Goal: Find specific page/section: Find specific page/section

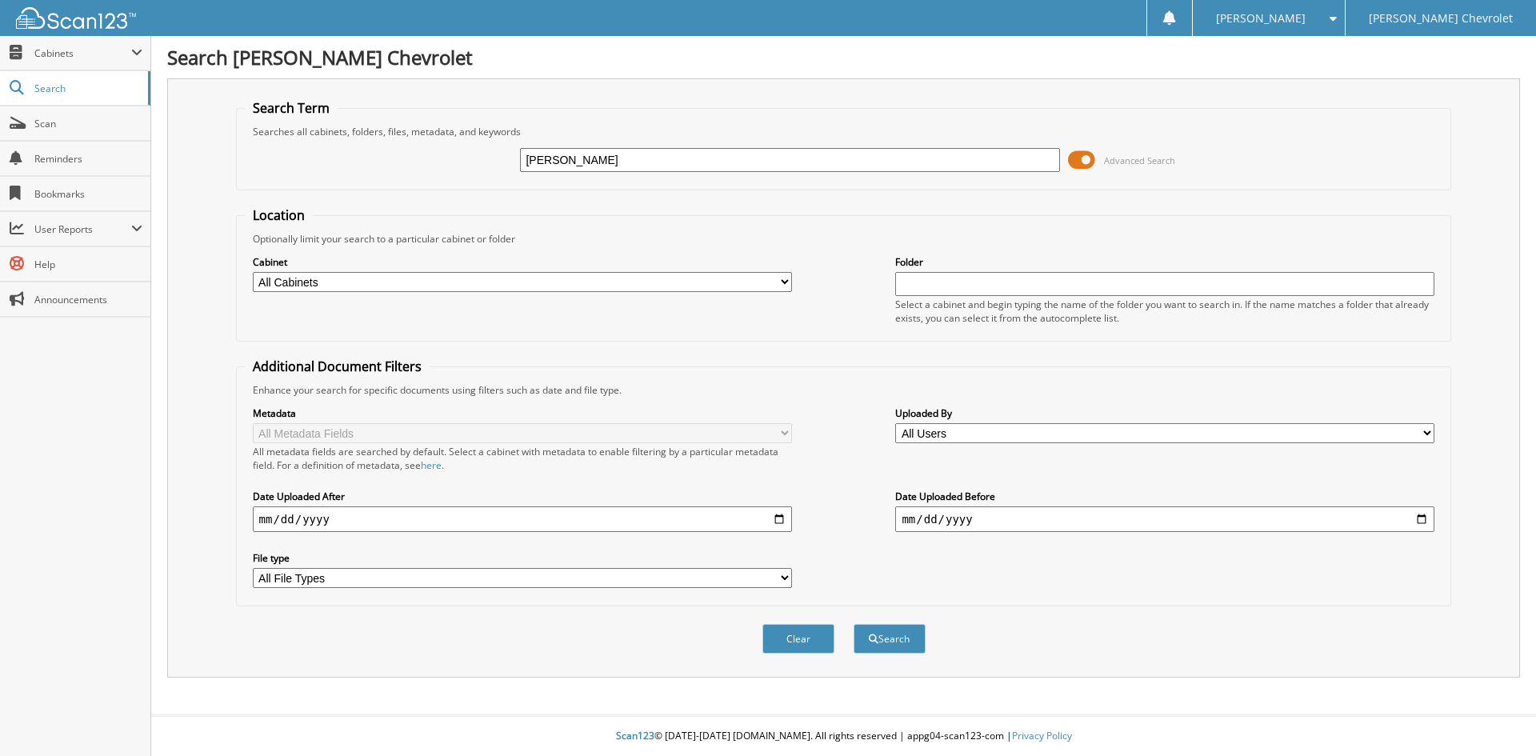
type input "[PERSON_NAME]"
click at [807, 647] on button "Clear" at bounding box center [798, 639] width 72 height 30
click at [563, 162] on input "text" at bounding box center [789, 160] width 539 height 24
type input "[PERSON_NAME]"
click at [901, 643] on button "Search" at bounding box center [889, 639] width 72 height 30
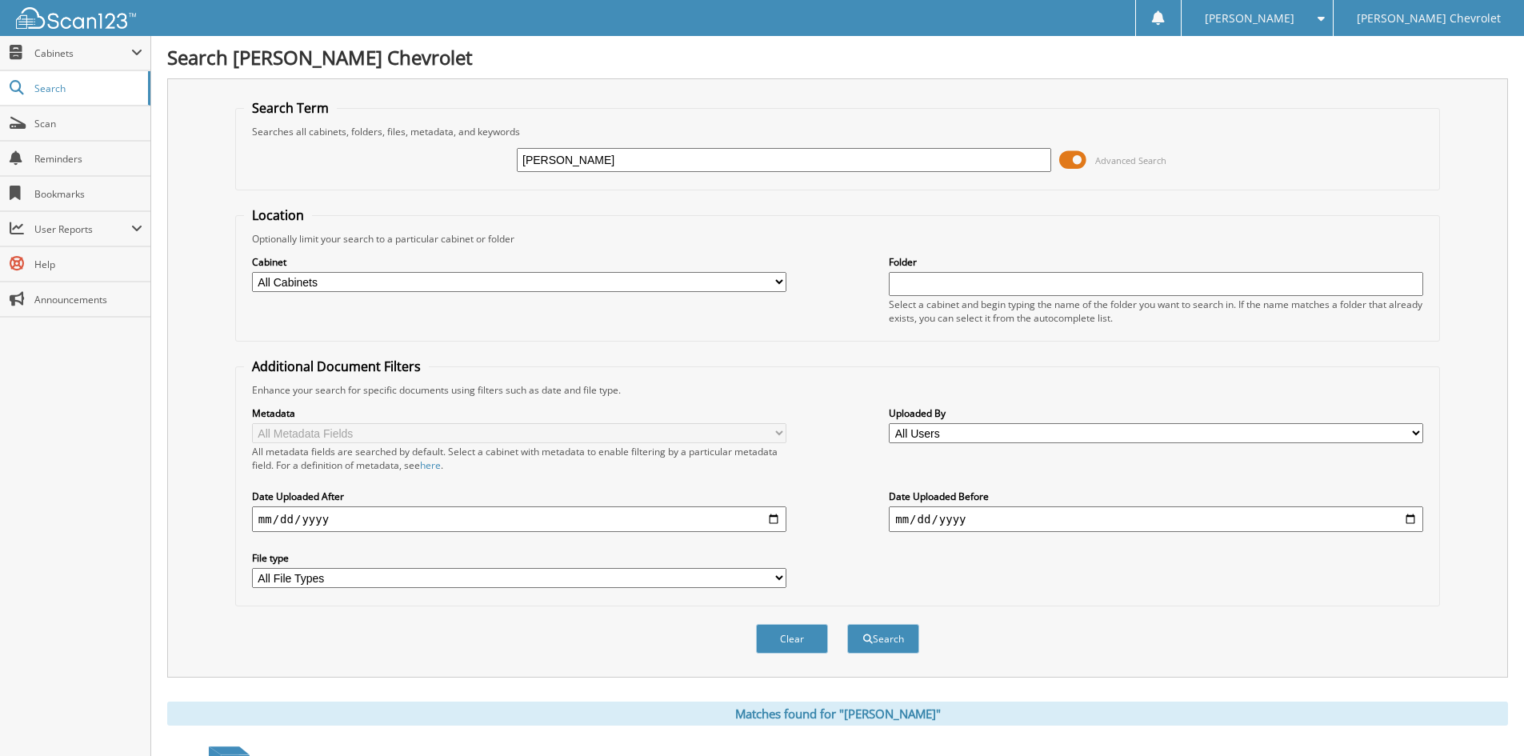
drag, startPoint x: 1444, startPoint y: 59, endPoint x: 1478, endPoint y: 51, distance: 34.5
click at [1477, 51] on h1 "Search [PERSON_NAME] Chevrolet" at bounding box center [837, 57] width 1341 height 26
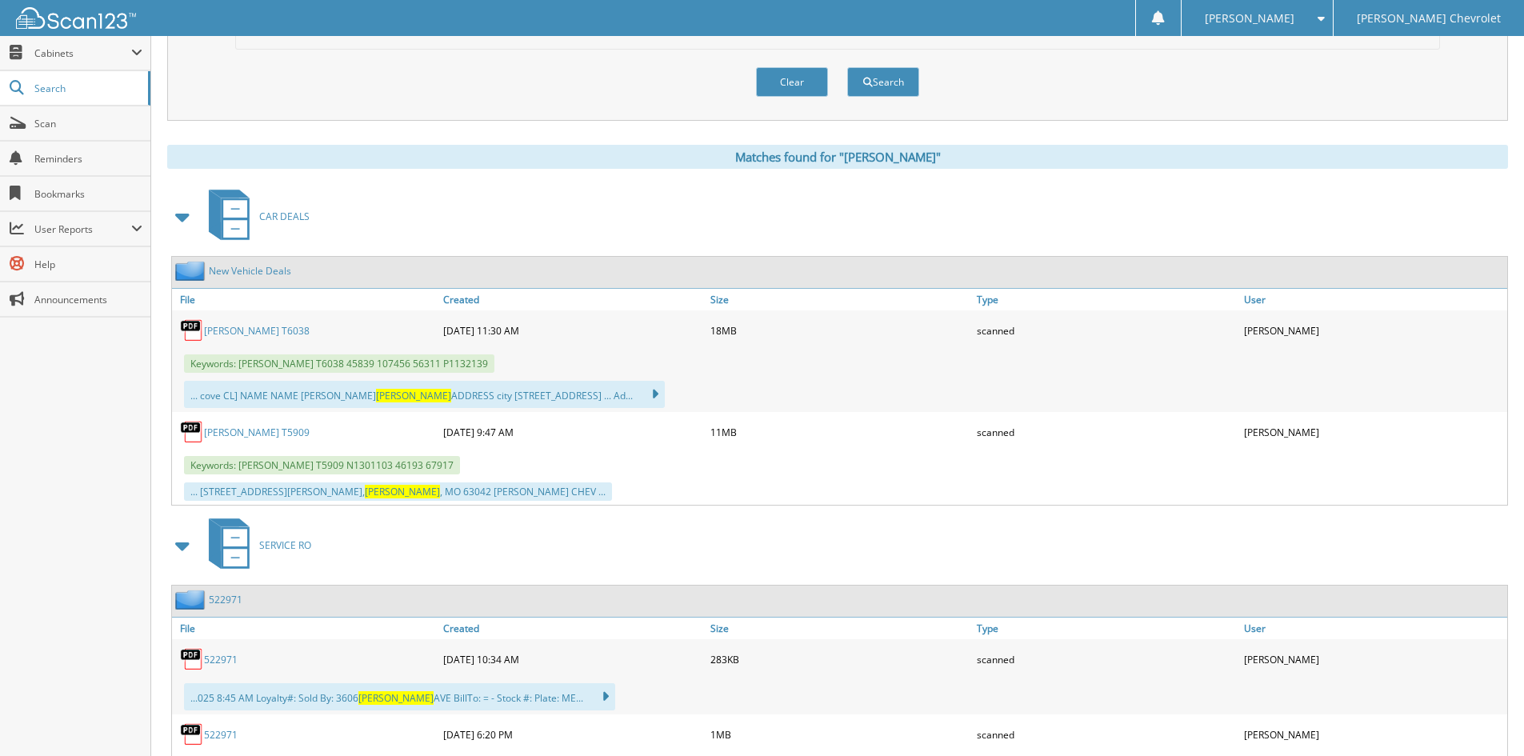
scroll to position [560, 0]
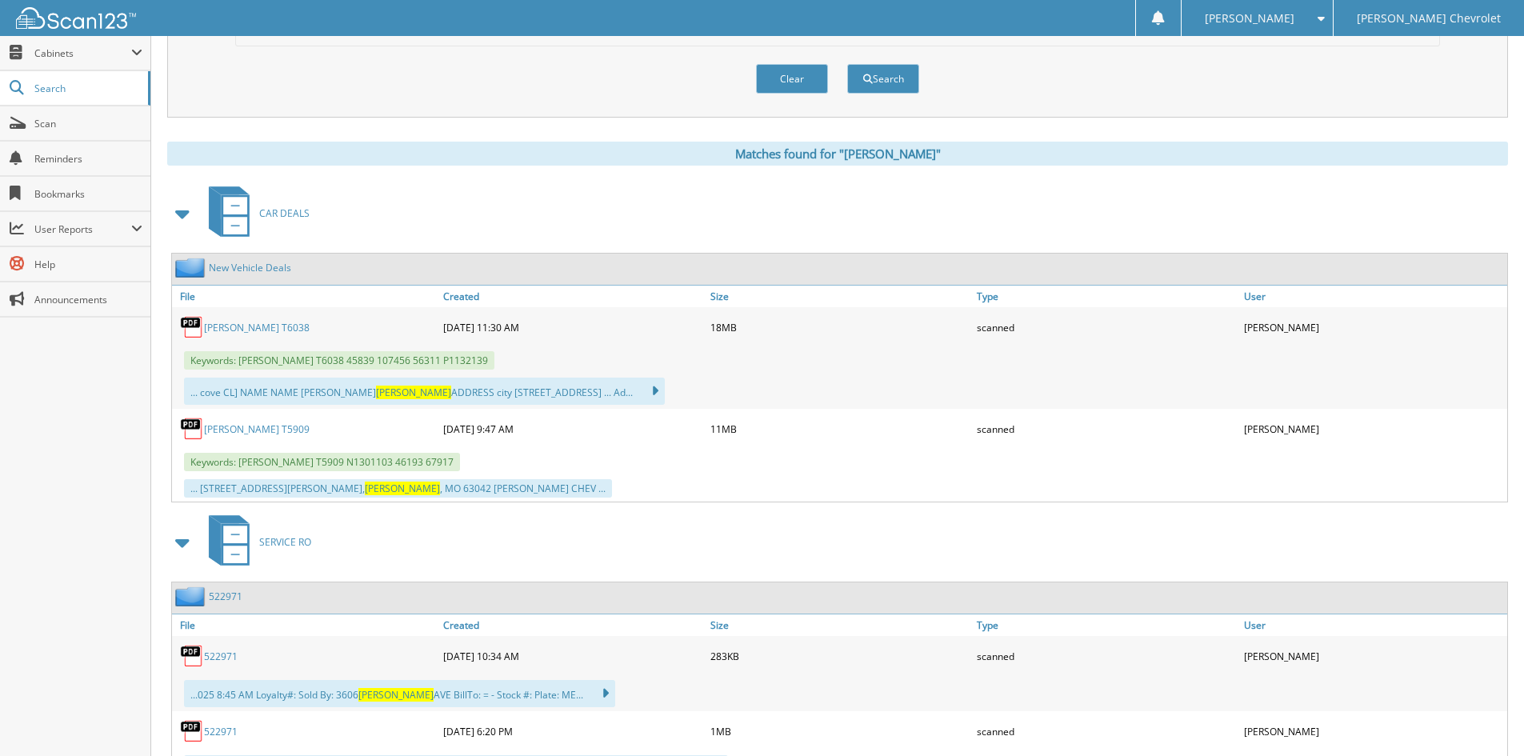
click at [265, 325] on link "[PERSON_NAME] T6038" at bounding box center [257, 328] width 106 height 14
